Goal: Task Accomplishment & Management: Complete application form

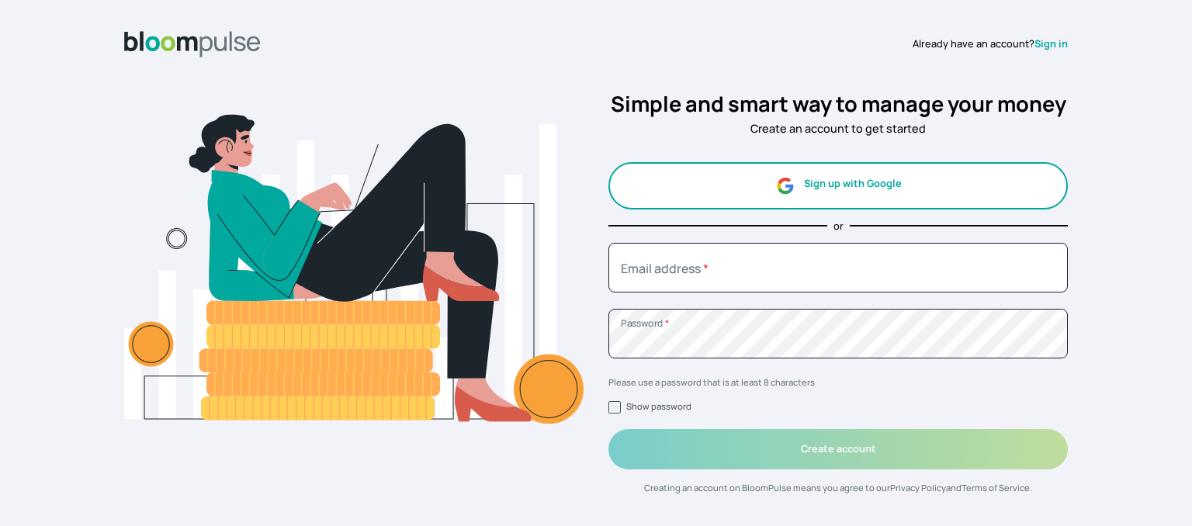
click at [928, 183] on button "Sign up with Google" at bounding box center [839, 185] width 460 height 47
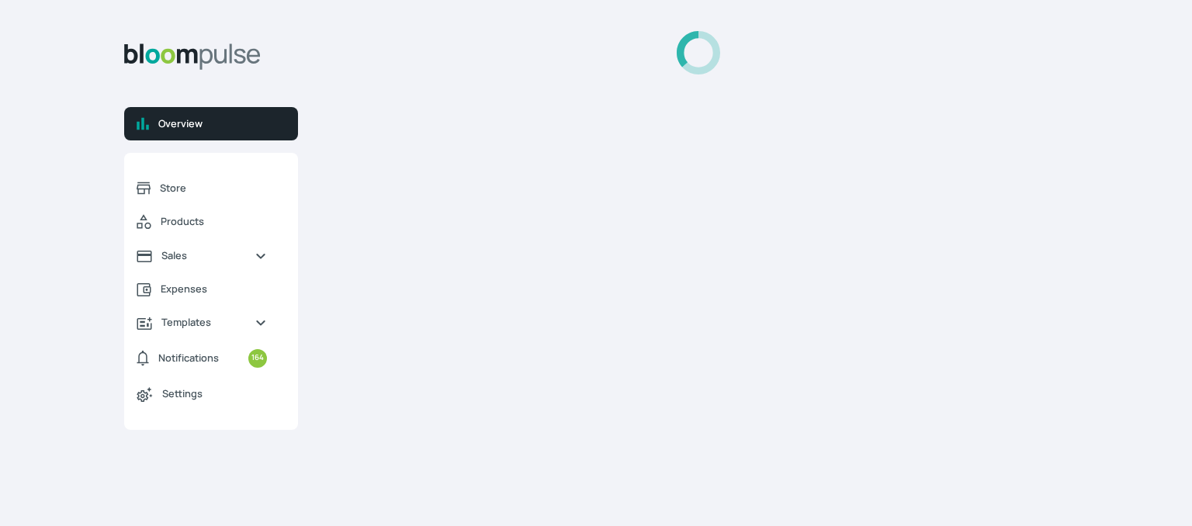
select select "2025"
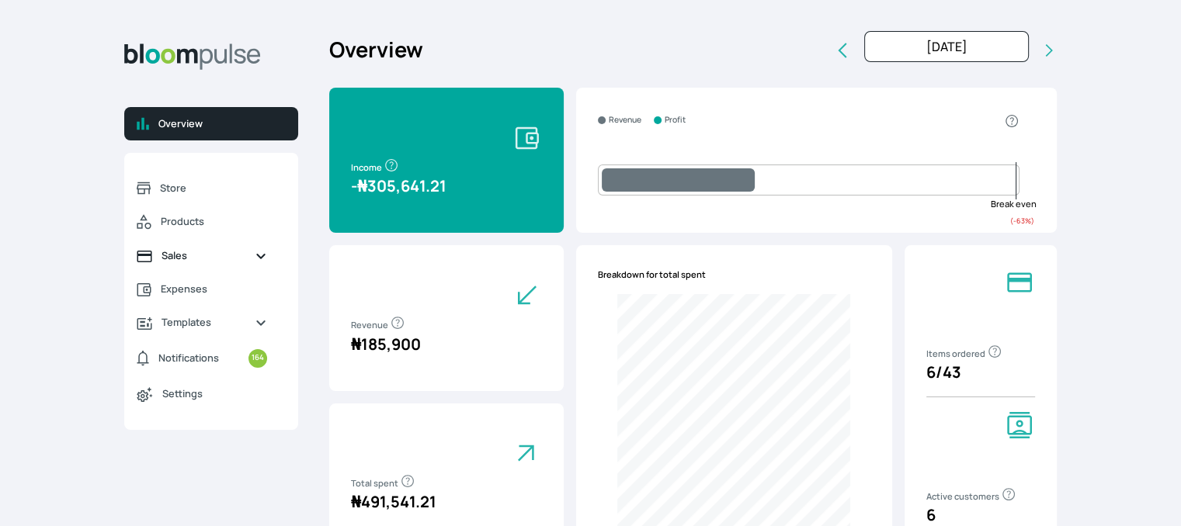
click at [187, 257] on span "Sales" at bounding box center [201, 255] width 81 height 15
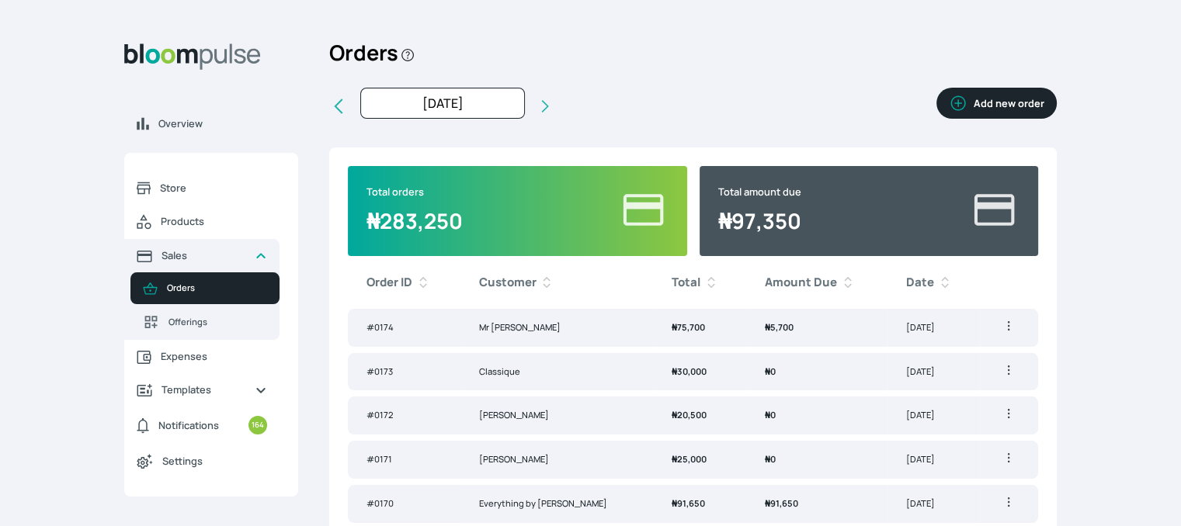
click at [1029, 100] on button "Add new order" at bounding box center [996, 103] width 120 height 31
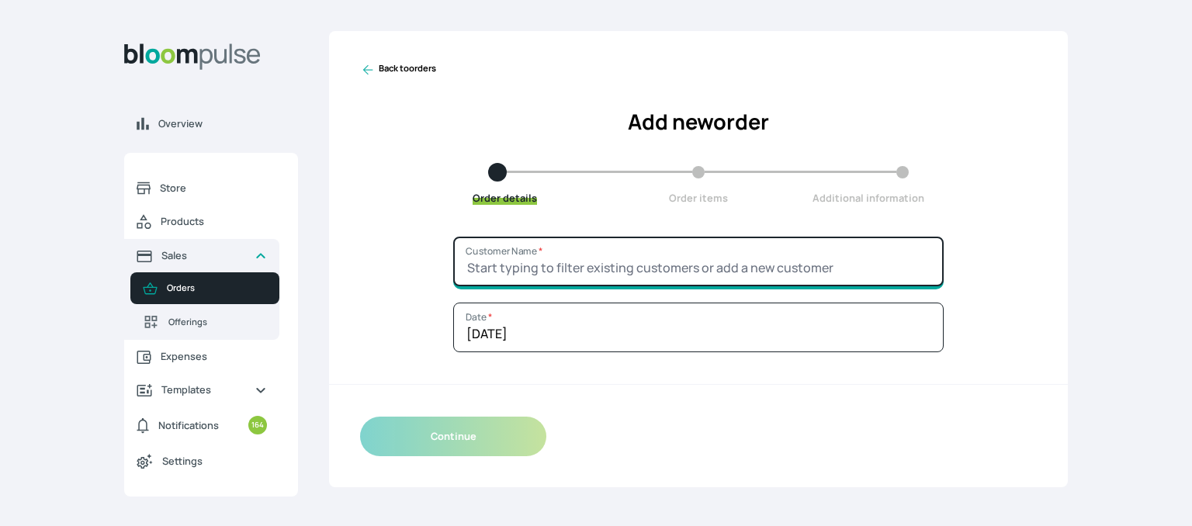
click at [560, 269] on input "Customer Name *" at bounding box center [698, 262] width 491 height 50
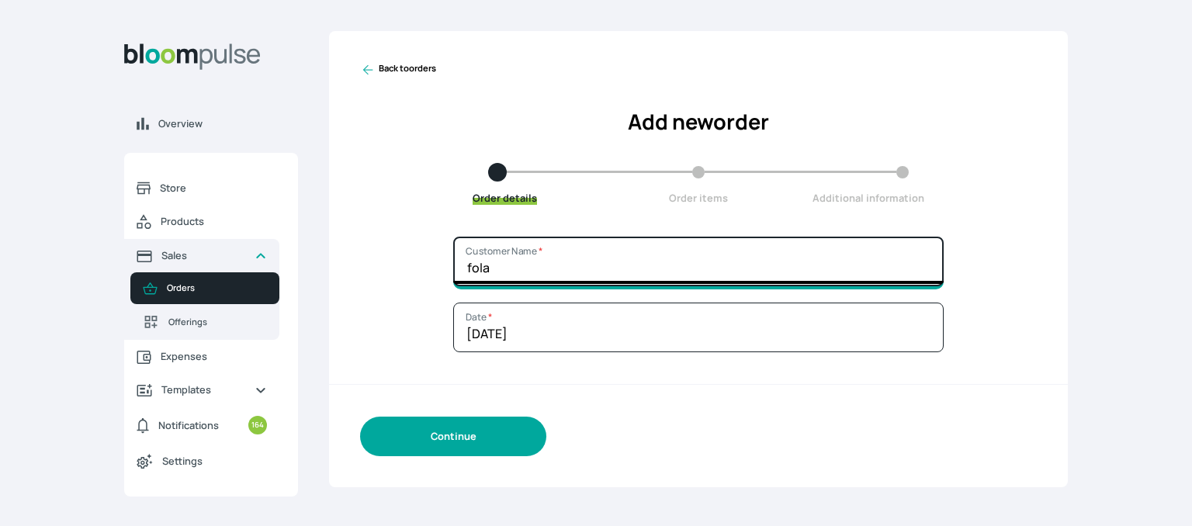
type input "fola"
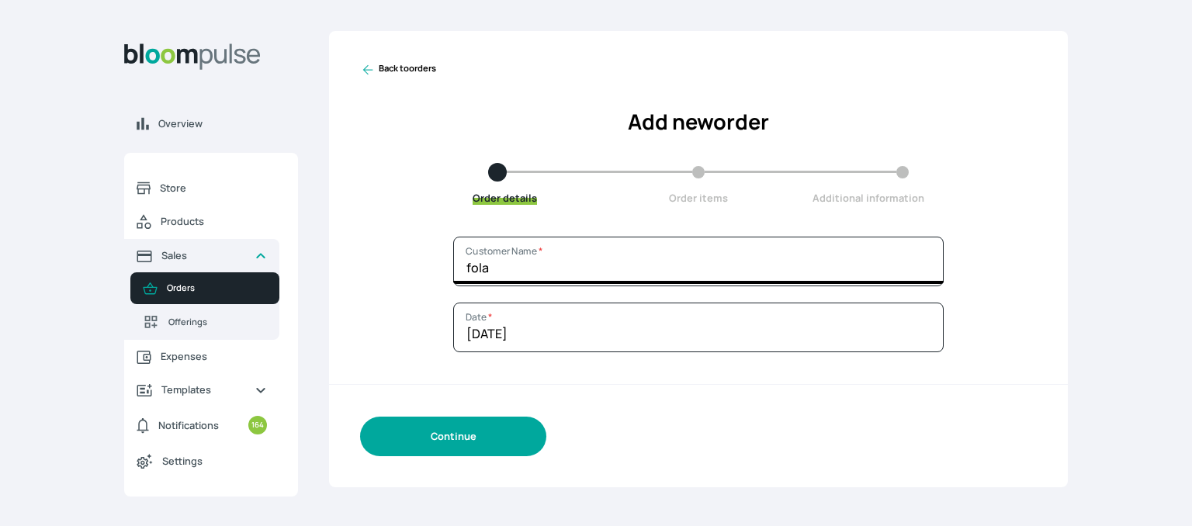
click at [484, 427] on button "Continue" at bounding box center [453, 437] width 186 height 40
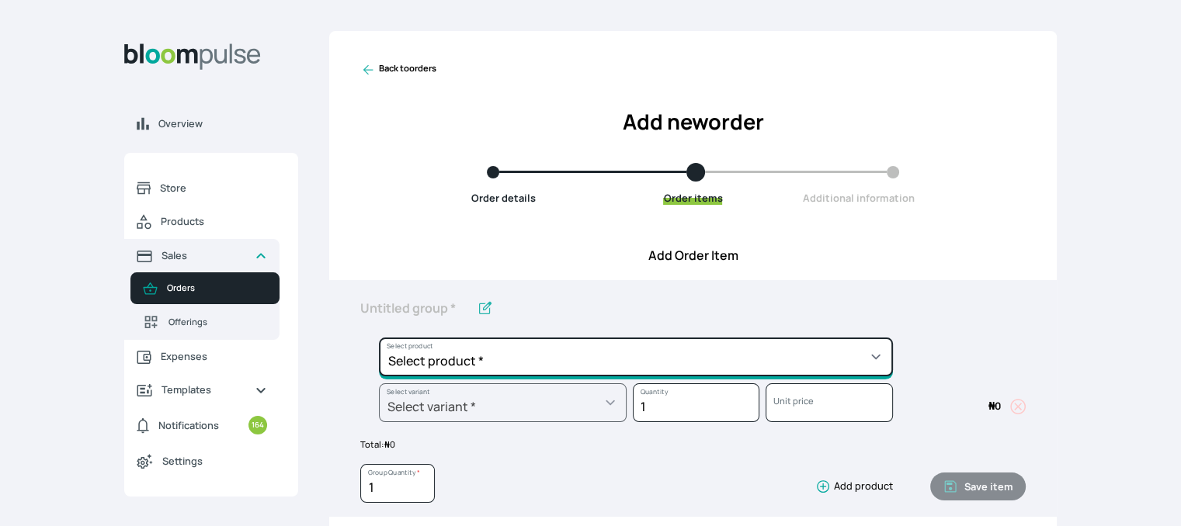
click at [748, 376] on select "Select product * Cake Decoration for 8inches High Chocolate oil based Round Cak…" at bounding box center [636, 357] width 514 height 39
select select "49426e7e-6d78-4aff-80b2-0dfc408de078"
click at [379, 338] on select "Select product * Cake Decoration for 8inches High Chocolate oil based Round Cak…" at bounding box center [636, 357] width 514 height 39
type input "Vanilla oil based Round Cake"
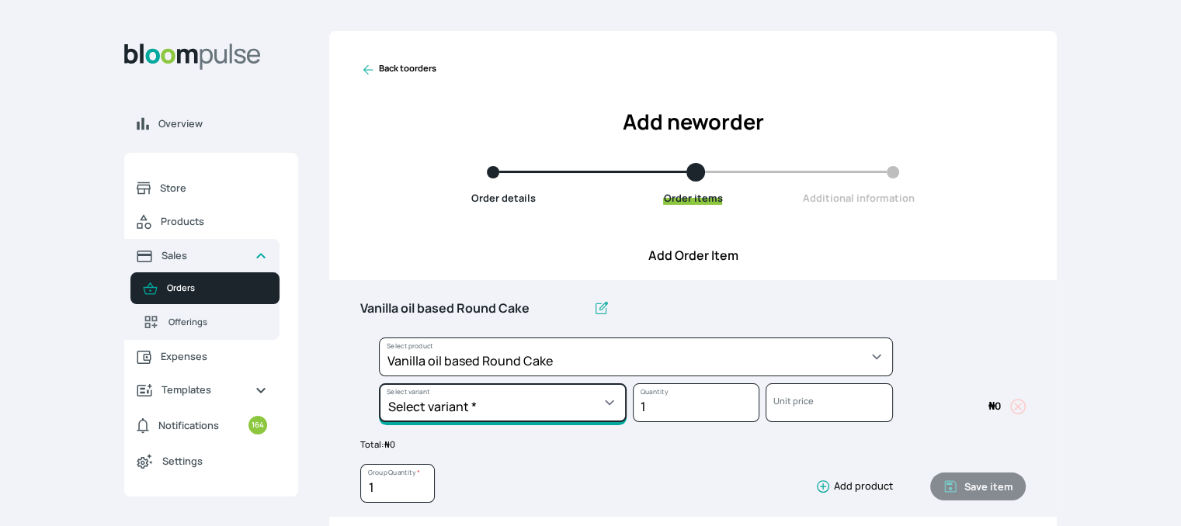
click at [516, 413] on select "Select variant * 10inches 11inches 12inches 6inches 7inches 8inches 9inches" at bounding box center [503, 402] width 248 height 39
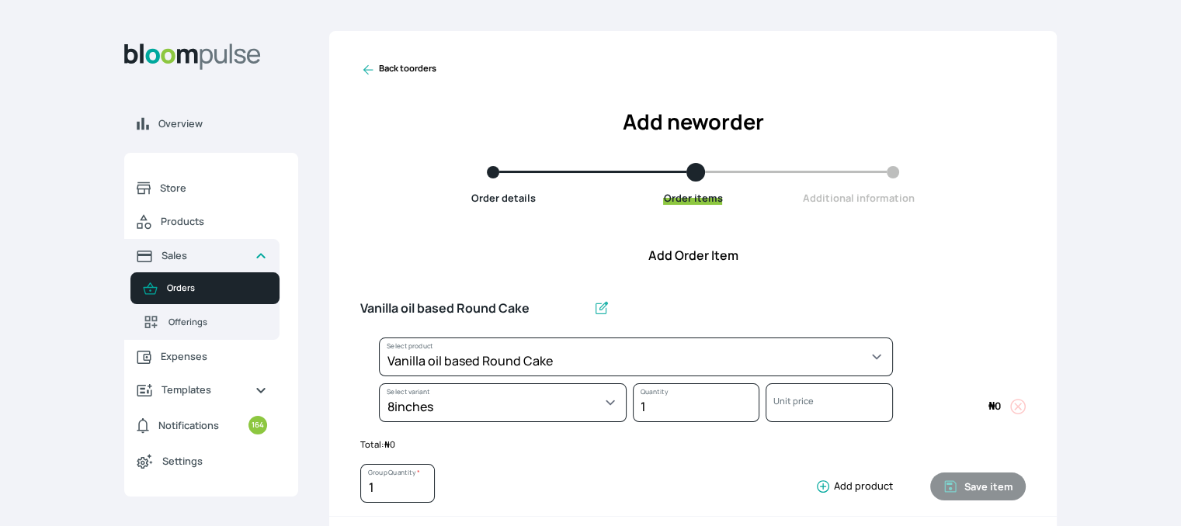
select select "49426e7e-6d78-4aff-80b2-0dfc408de078"
select select "521b5e78-dac1-445e-a6e7-266adeee2241"
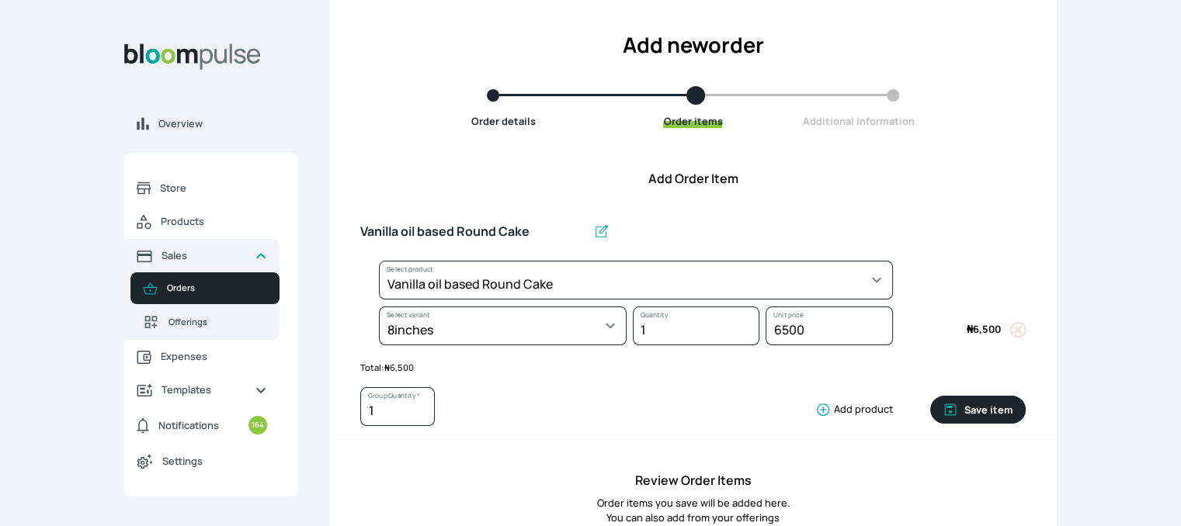
scroll to position [84, 0]
